Goal: Find specific fact: Find specific fact

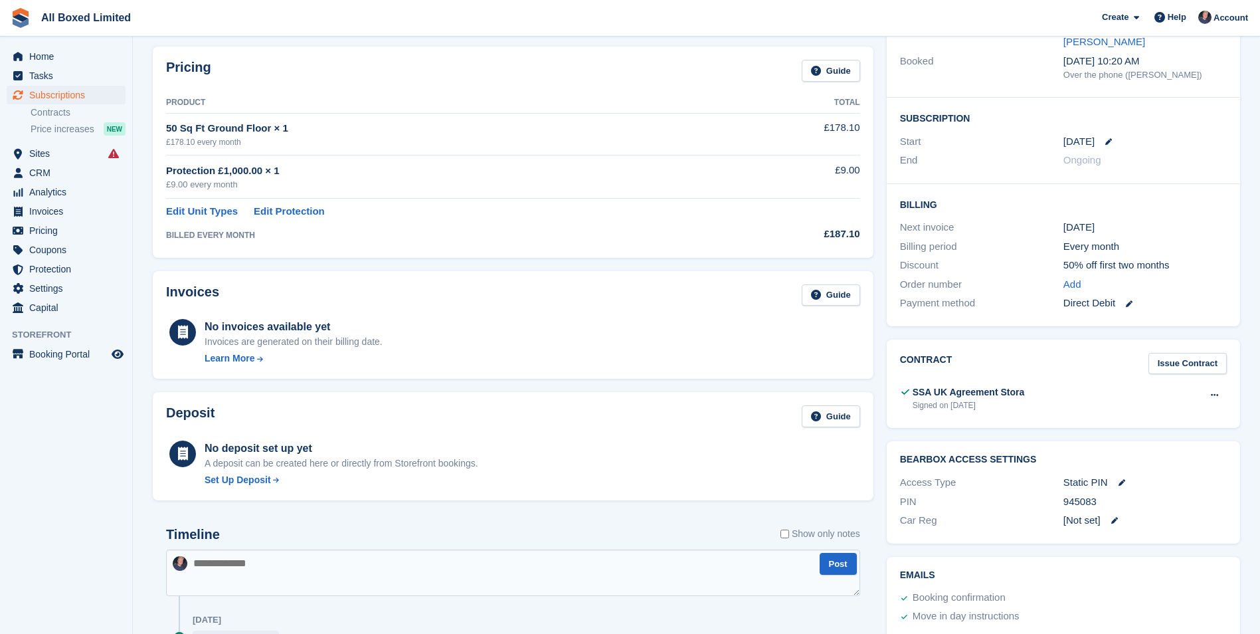
scroll to position [199, 0]
drag, startPoint x: 1081, startPoint y: 471, endPoint x: 1061, endPoint y: 471, distance: 19.9
click at [1061, 490] on div "PIN 945083" at bounding box center [1063, 499] width 327 height 19
click at [1062, 492] on div "PIN" at bounding box center [981, 499] width 163 height 15
drag, startPoint x: 1062, startPoint y: 471, endPoint x: 1079, endPoint y: 471, distance: 17.3
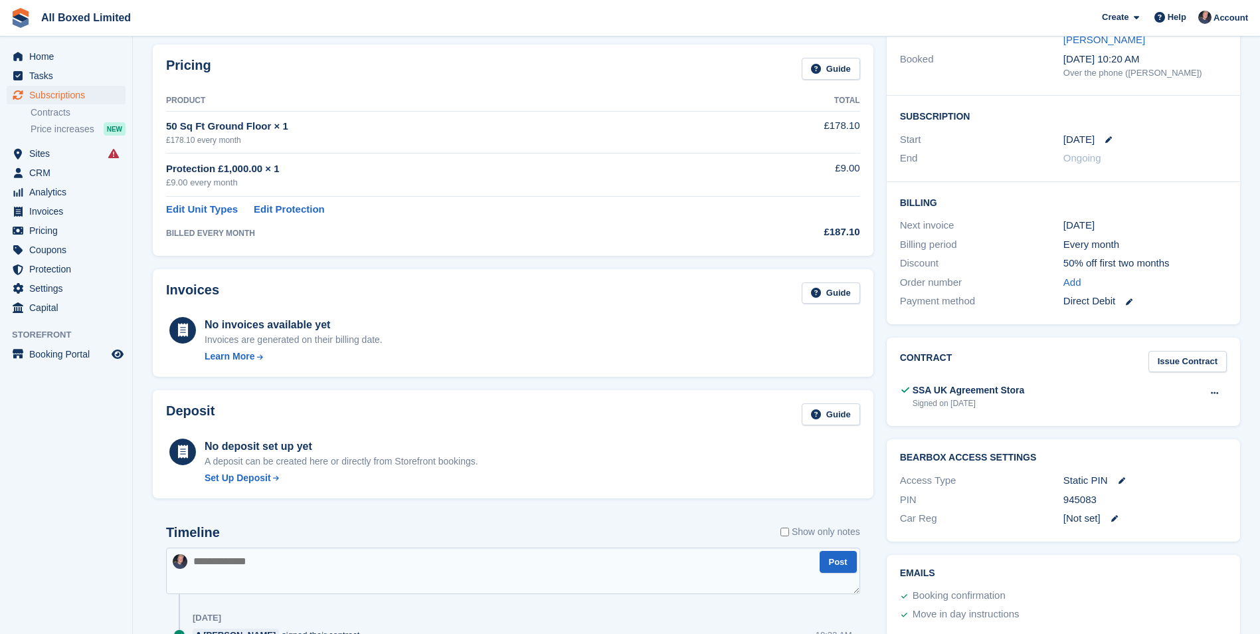
click at [1079, 490] on div "PIN 945083" at bounding box center [1063, 499] width 327 height 19
click at [1082, 492] on div "945083" at bounding box center [1144, 499] width 163 height 15
drag, startPoint x: 1082, startPoint y: 471, endPoint x: 1058, endPoint y: 472, distance: 23.9
click at [1058, 490] on div "PIN 945083" at bounding box center [1063, 499] width 327 height 19
drag, startPoint x: 1058, startPoint y: 472, endPoint x: 1086, endPoint y: 472, distance: 27.9
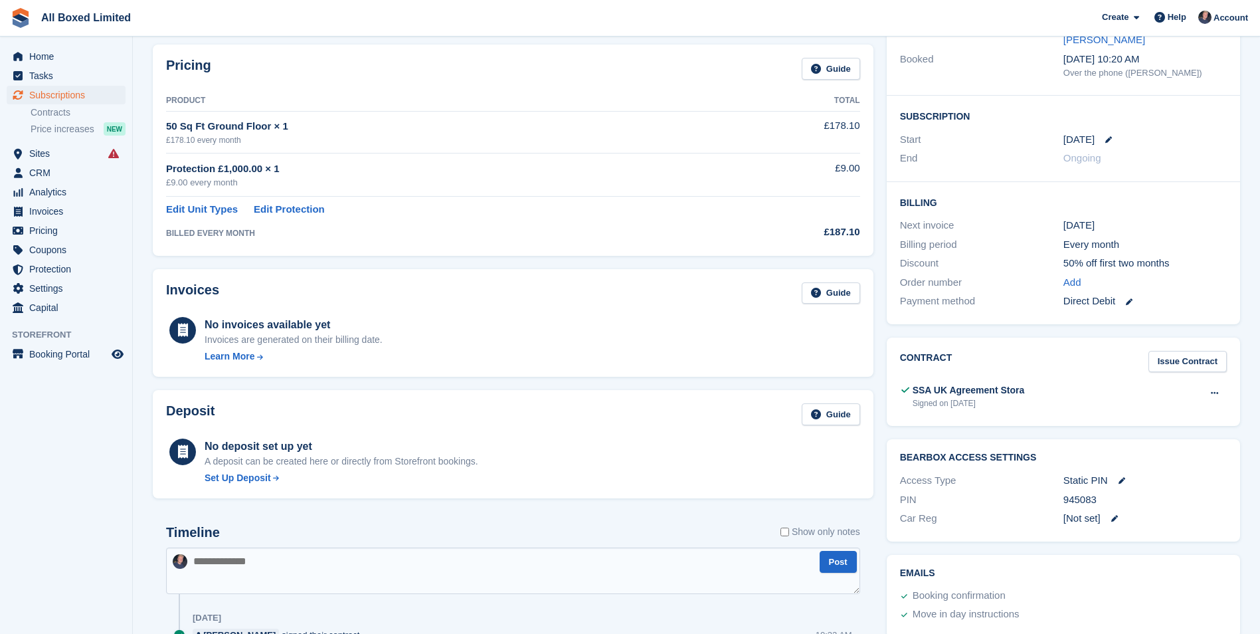
click at [1086, 492] on div "945083" at bounding box center [1144, 499] width 163 height 15
drag, startPoint x: 1086, startPoint y: 472, endPoint x: 1074, endPoint y: 472, distance: 12.0
click at [1074, 492] on div "945083" at bounding box center [1144, 499] width 163 height 15
drag, startPoint x: 1085, startPoint y: 471, endPoint x: 1063, endPoint y: 471, distance: 22.6
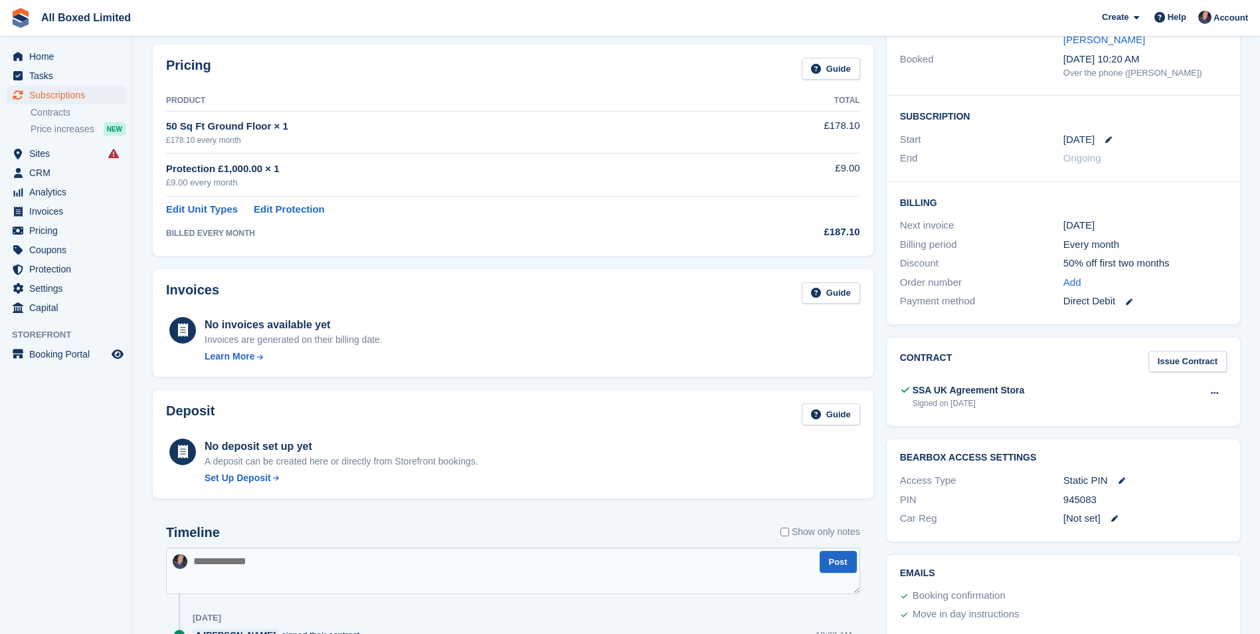
click at [1063, 492] on div "945083" at bounding box center [1144, 499] width 163 height 15
drag, startPoint x: 1063, startPoint y: 471, endPoint x: 1073, endPoint y: 471, distance: 10.0
copy div "9450"
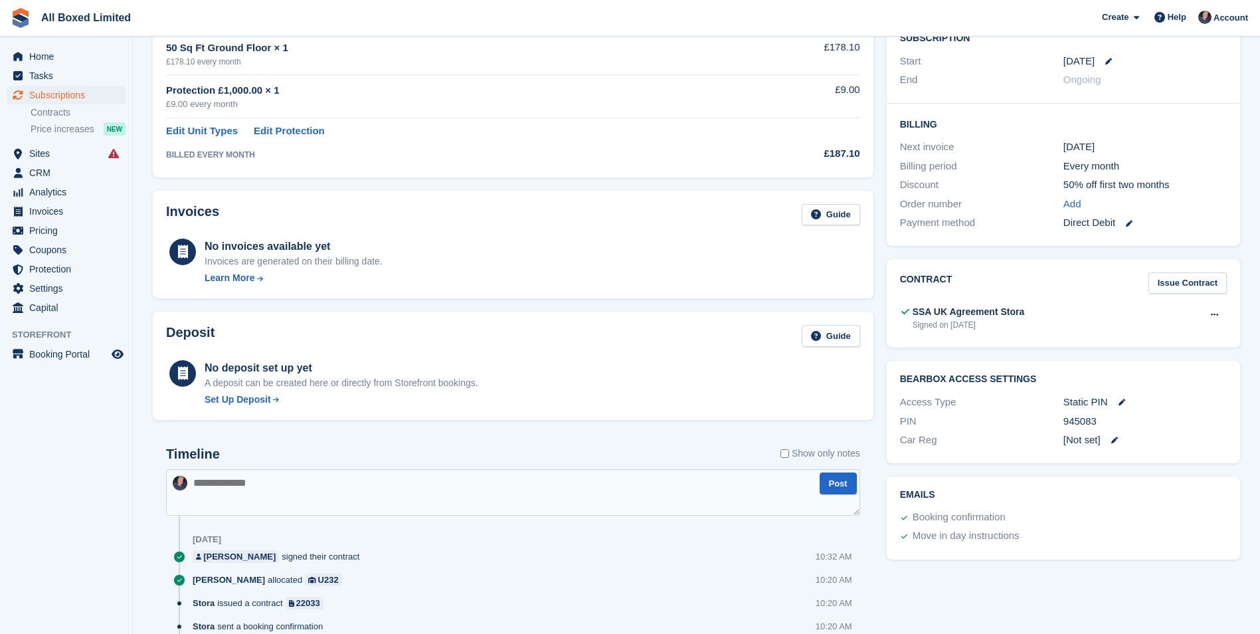
scroll to position [369, 0]
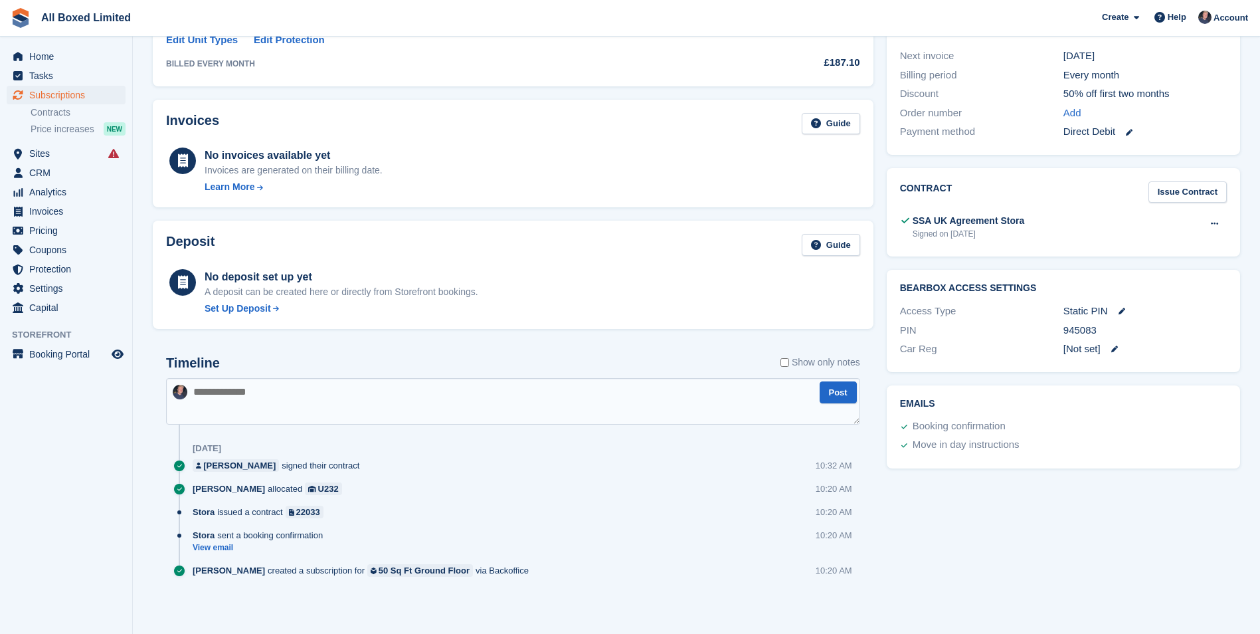
click at [278, 388] on textarea at bounding box center [513, 401] width 694 height 46
paste textarea "*****"
type textarea "*********"
